Goal: Task Accomplishment & Management: Manage account settings

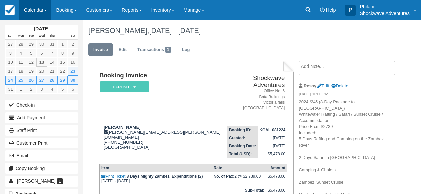
click at [45, 12] on link "Calendar" at bounding box center [35, 10] width 32 height 20
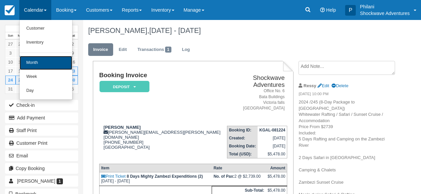
click at [48, 67] on link "Month" at bounding box center [46, 63] width 53 height 14
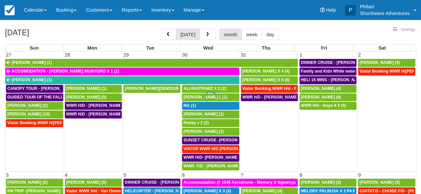
select select
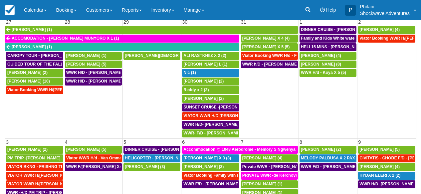
scroll to position [106, 0]
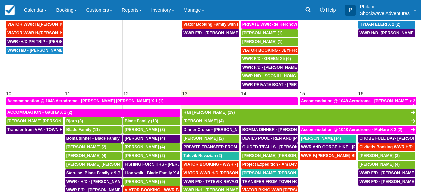
select select
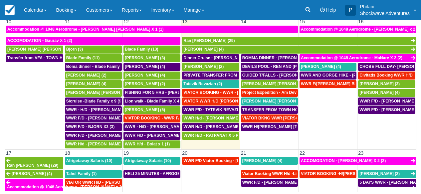
scroll to position [138, 0]
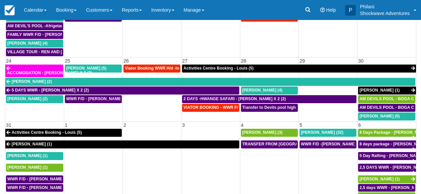
scroll to position [90, 0]
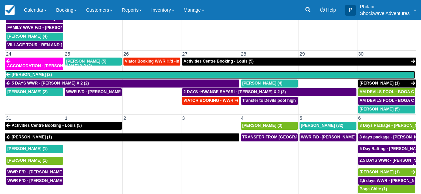
click at [184, 72] on link "Madeline (2)" at bounding box center [210, 75] width 410 height 8
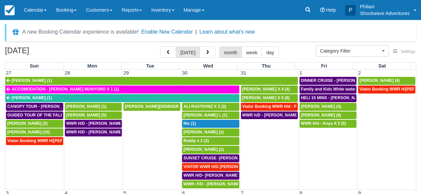
select select
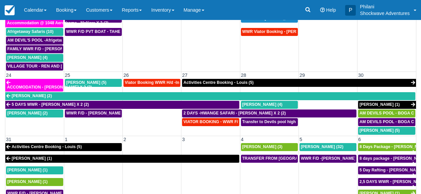
scroll to position [96, 0]
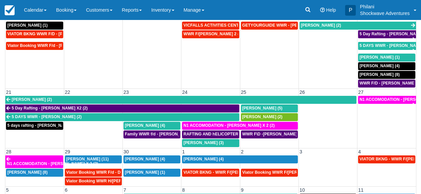
scroll to position [106, 0]
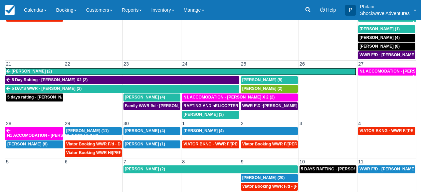
click at [118, 74] on link "Cynthia Sharpe (2)" at bounding box center [180, 72] width 351 height 8
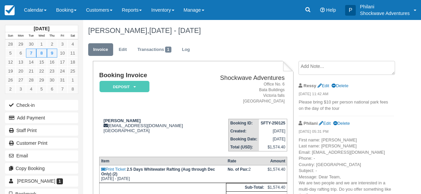
scroll to position [27, 0]
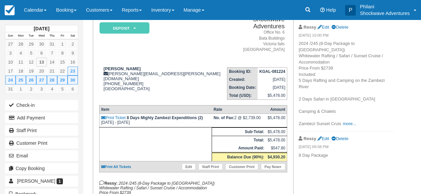
scroll to position [59, 0]
click at [348, 125] on link "more..." at bounding box center [349, 123] width 13 height 5
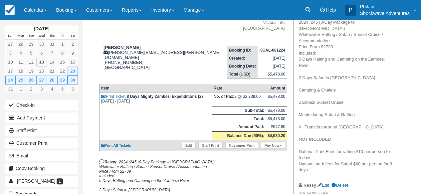
scroll to position [27, 0]
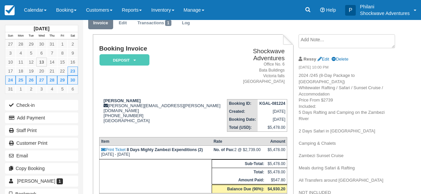
click at [316, 36] on textarea at bounding box center [346, 41] width 96 height 14
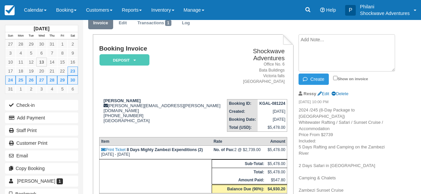
type textarea "W"
type textarea "M"
type textarea "BOOKING POSTPONED TO A LATER DATE"
click at [337, 76] on input "Show on invoice" at bounding box center [335, 78] width 4 height 4
checkbox input "true"
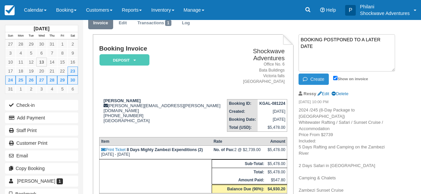
click at [317, 79] on button "Create" at bounding box center [313, 79] width 30 height 11
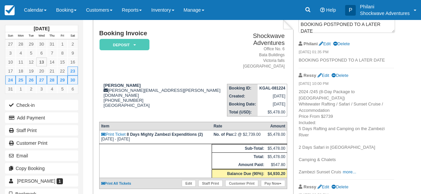
scroll to position [59, 0]
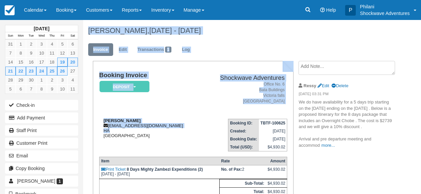
click at [120, 131] on div "Cynthia Sharpe cvsharpe@pacbell.net HA United States" at bounding box center [150, 128] width 102 height 20
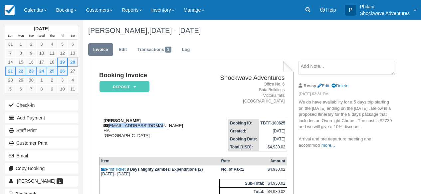
drag, startPoint x: 109, startPoint y: 127, endPoint x: 157, endPoint y: 129, distance: 47.6
click at [157, 129] on div "Cynthia Sharpe cvsharpe@pacbell.net HA United States" at bounding box center [150, 128] width 102 height 20
copy div "cvsharpe@pacbell.net"
click at [34, 12] on link "Calendar" at bounding box center [35, 10] width 32 height 20
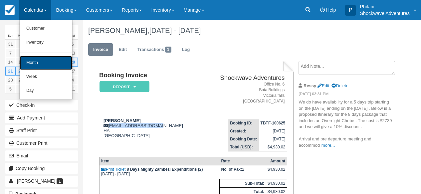
click at [34, 58] on link "Month" at bounding box center [46, 63] width 53 height 14
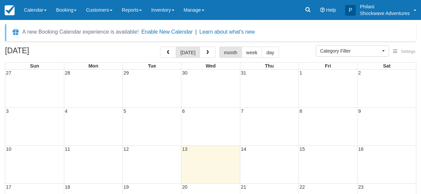
select select
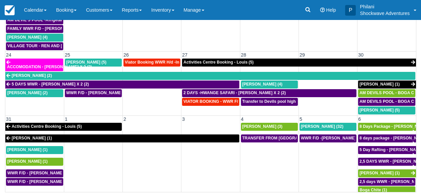
scroll to position [377, 0]
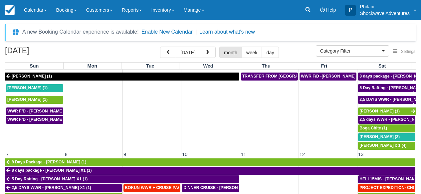
scroll to position [18, 0]
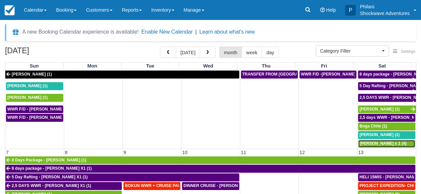
click at [393, 144] on span "Rhonda Ronnie Fetzko x 1 (4)" at bounding box center [382, 143] width 47 height 5
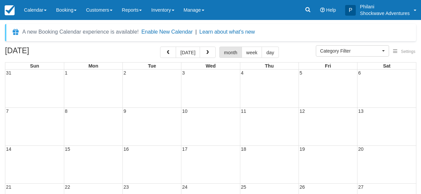
select select
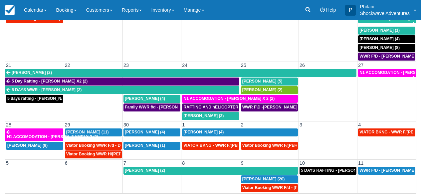
scroll to position [106, 0]
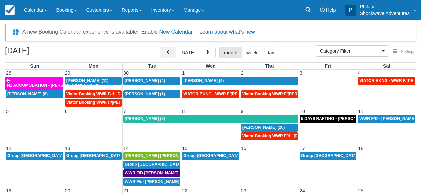
click at [176, 56] on button "button" at bounding box center [168, 52] width 16 height 11
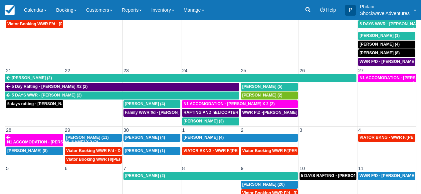
scroll to position [106, 0]
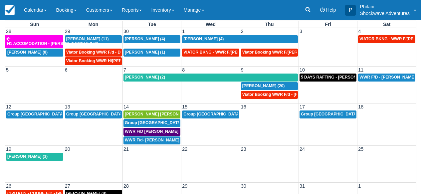
scroll to position [27, 0]
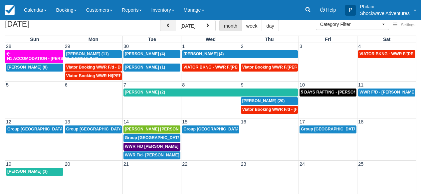
click at [174, 26] on button "button" at bounding box center [168, 25] width 16 height 11
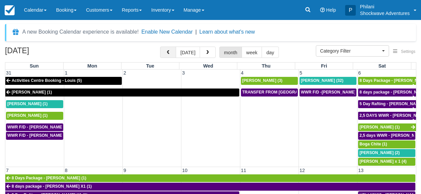
click at [170, 55] on span "button" at bounding box center [168, 52] width 5 height 5
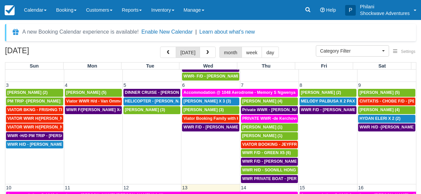
scroll to position [102, 0]
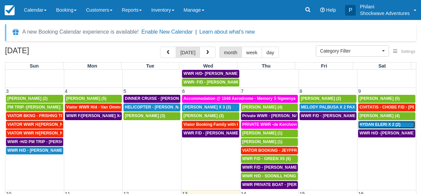
click at [397, 125] on div "HYDAN ELERI X 2 (2)" at bounding box center [386, 124] width 55 height 5
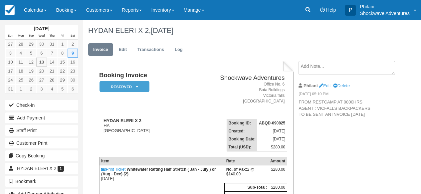
scroll to position [21, 0]
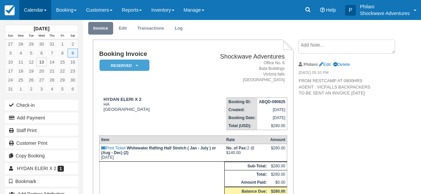
click at [41, 9] on link "Calendar" at bounding box center [35, 10] width 32 height 20
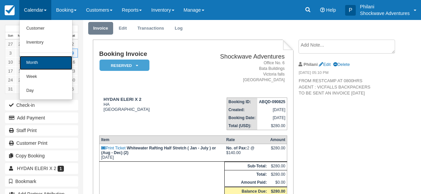
click at [45, 61] on link "Month" at bounding box center [46, 63] width 53 height 14
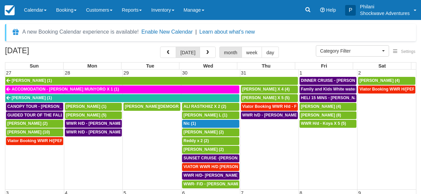
select select
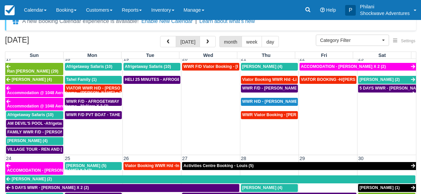
scroll to position [364, 0]
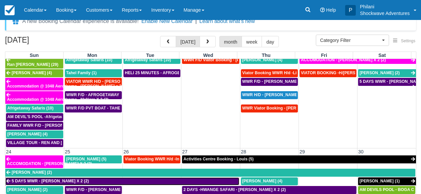
click at [181, 179] on link "5 DAYS WWR - [PERSON_NAME] X 2 (2)" at bounding box center [122, 181] width 234 height 8
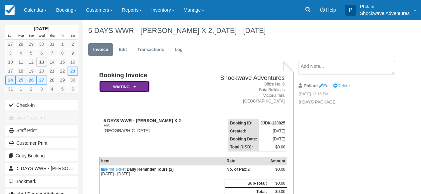
click at [139, 90] on em "Waiting" at bounding box center [124, 87] width 50 height 12
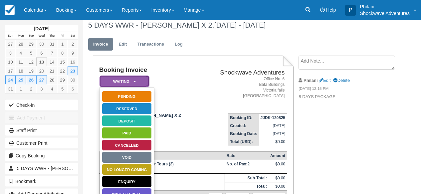
scroll to position [21, 0]
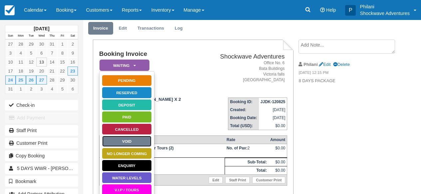
click at [134, 143] on link "Void" at bounding box center [127, 141] width 50 height 12
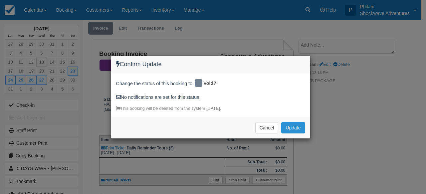
click at [299, 127] on button "Update" at bounding box center [293, 127] width 24 height 11
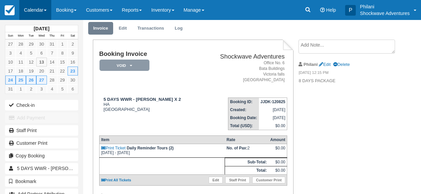
click at [41, 8] on link "Calendar" at bounding box center [35, 10] width 32 height 20
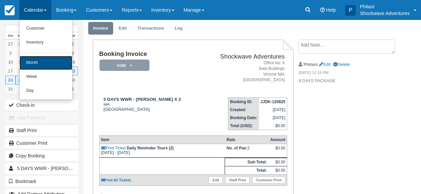
click at [43, 59] on link "Month" at bounding box center [46, 63] width 53 height 14
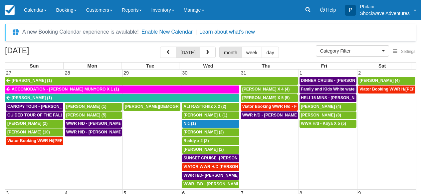
select select
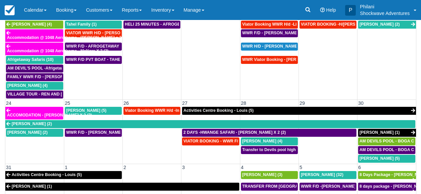
scroll to position [335, 0]
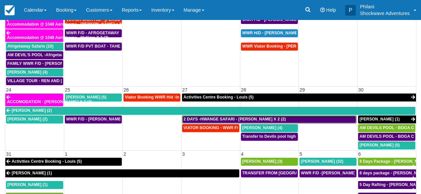
click at [235, 117] on span "2 DAYS -HWANGE SAFARI - [PERSON_NAME] X 2 (2)" at bounding box center [234, 119] width 102 height 5
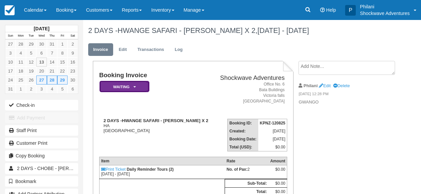
click at [145, 88] on em "Waiting" at bounding box center [124, 87] width 50 height 12
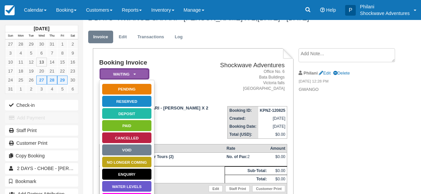
scroll to position [43, 0]
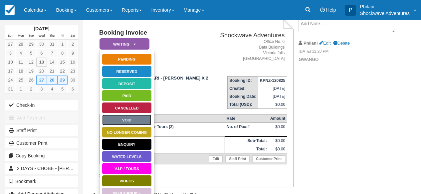
click at [142, 121] on link "Void" at bounding box center [127, 120] width 50 height 12
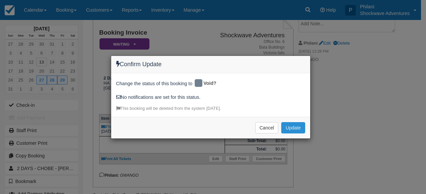
click at [294, 126] on button "Update" at bounding box center [293, 127] width 24 height 11
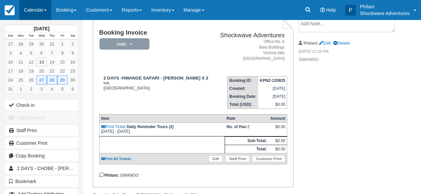
click at [48, 9] on link "Calendar" at bounding box center [35, 10] width 32 height 20
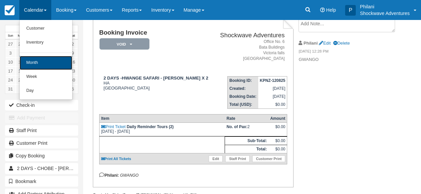
click at [41, 69] on link "Month" at bounding box center [46, 63] width 53 height 14
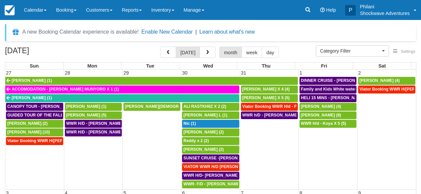
select select
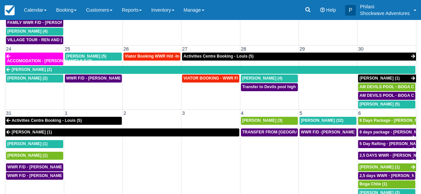
scroll to position [106, 0]
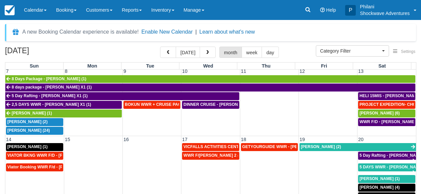
scroll to position [96, 0]
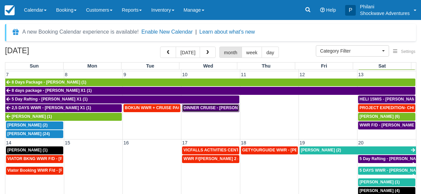
click at [197, 109] on span "DINNER CRUISE - RHONDA RONNIE FETZKO X 1 (1)" at bounding box center [224, 107] width 83 height 5
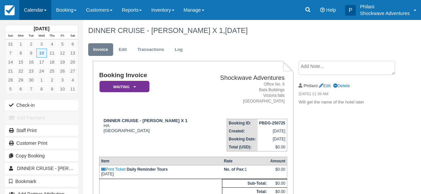
click at [45, 9] on link "Calendar" at bounding box center [35, 10] width 32 height 20
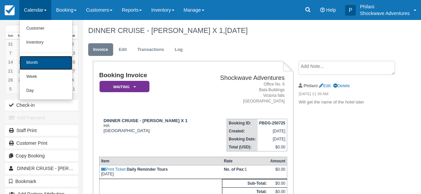
click at [56, 63] on link "Month" at bounding box center [46, 63] width 53 height 14
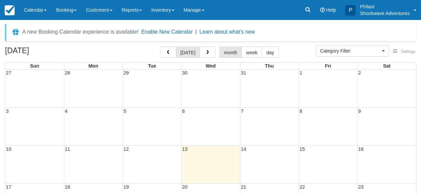
select select
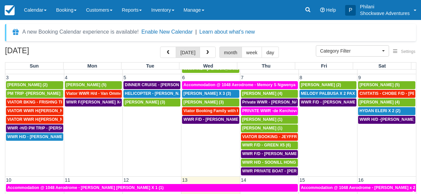
scroll to position [114, 0]
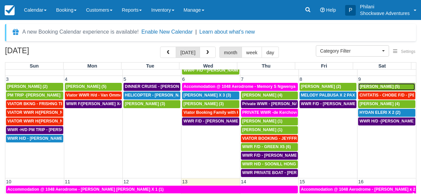
click at [386, 88] on span "Alastair Johnson (5)" at bounding box center [379, 86] width 40 height 5
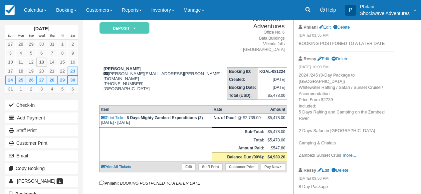
scroll to position [59, 0]
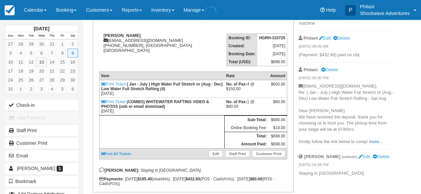
scroll to position [85, 0]
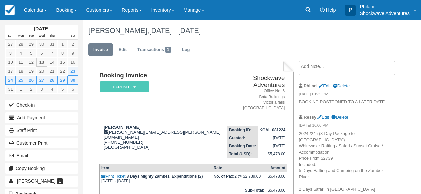
scroll to position [59, 0]
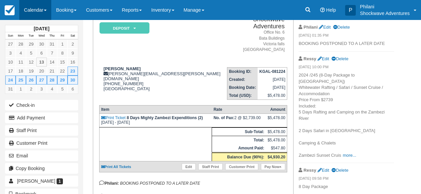
click at [46, 11] on span at bounding box center [45, 10] width 3 height 1
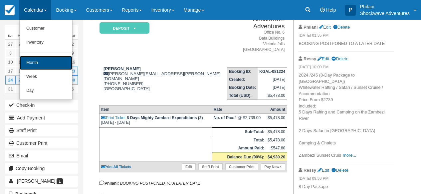
click at [53, 67] on link "Month" at bounding box center [46, 63] width 53 height 14
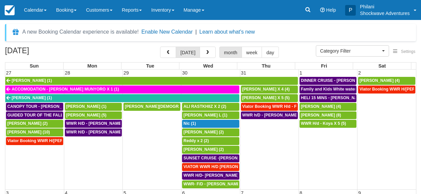
select select
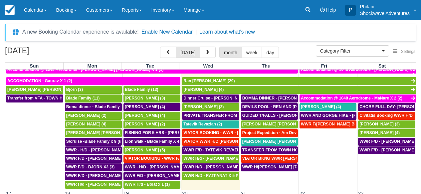
scroll to position [245, 0]
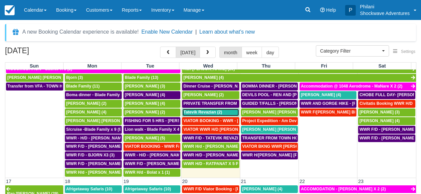
click at [219, 114] on span "Tatevik Revazian (2)" at bounding box center [202, 112] width 39 height 5
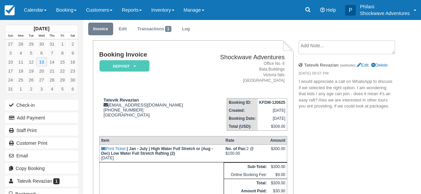
scroll to position [64, 0]
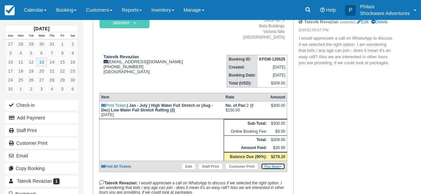
click at [274, 170] on link "Pay Now" at bounding box center [273, 166] width 24 height 7
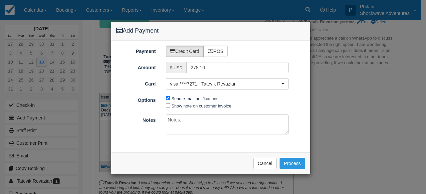
click at [361, 126] on div "Add Payment Payment Credit Card POS Amount $ USD 278.10 Card visa ****7271 - [G…" at bounding box center [213, 97] width 426 height 194
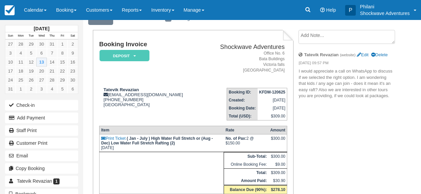
scroll to position [21, 0]
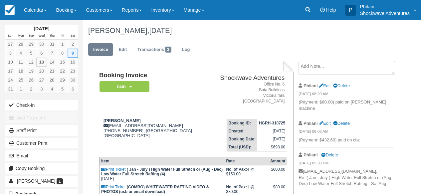
click at [35, 12] on link "Calendar" at bounding box center [35, 10] width 32 height 20
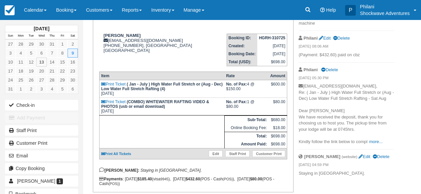
scroll to position [85, 0]
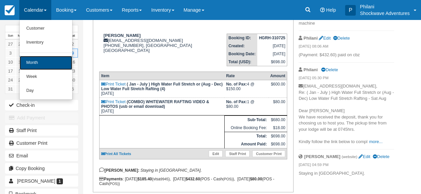
click at [38, 61] on link "Month" at bounding box center [46, 63] width 53 height 14
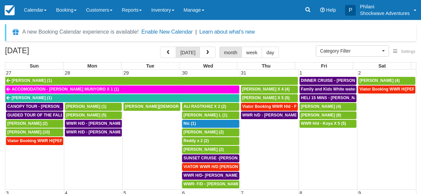
select select
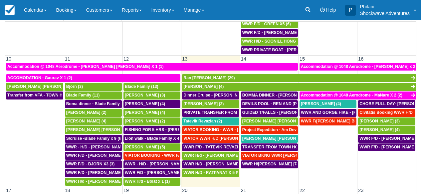
scroll to position [204, 0]
